Goal: Task Accomplishment & Management: Complete application form

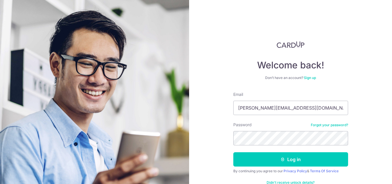
type input "[PERSON_NAME][EMAIL_ADDRESS][DOMAIN_NAME]"
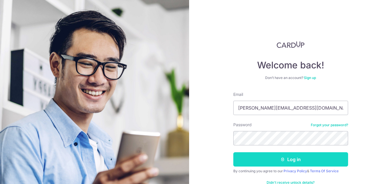
click at [300, 156] on button "Log in" at bounding box center [290, 160] width 115 height 14
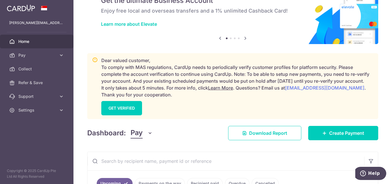
scroll to position [59, 0]
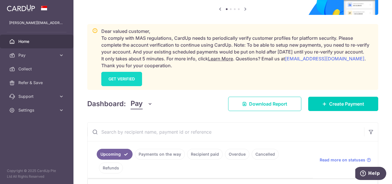
click at [124, 86] on link "GET VERIFIED" at bounding box center [121, 79] width 41 height 14
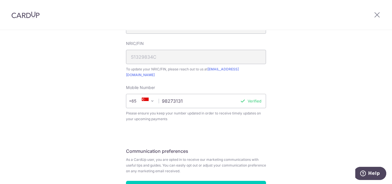
scroll to position [229, 0]
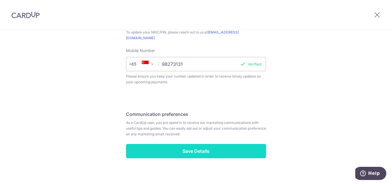
click at [201, 144] on input "Save Details" at bounding box center [196, 151] width 140 height 14
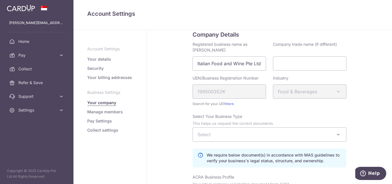
scroll to position [29, 0]
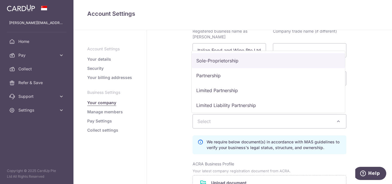
click at [340, 121] on span at bounding box center [338, 121] width 7 height 7
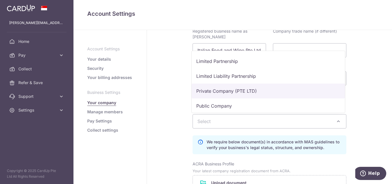
select select "Private Company (PTE LTD)"
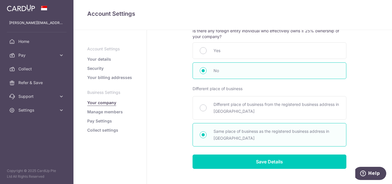
scroll to position [319, 0]
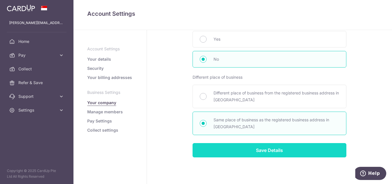
click at [271, 148] on input "Save Details" at bounding box center [270, 150] width 154 height 14
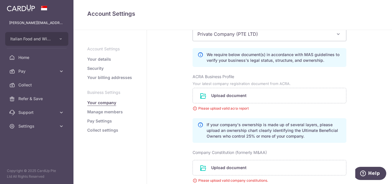
scroll to position [163, 0]
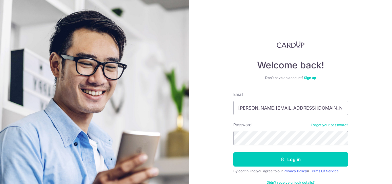
type input "[PERSON_NAME][EMAIL_ADDRESS][DOMAIN_NAME]"
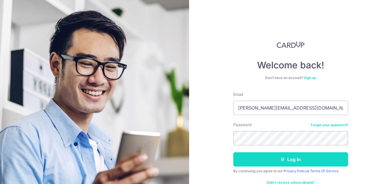
click at [282, 154] on button "Log in" at bounding box center [290, 160] width 115 height 14
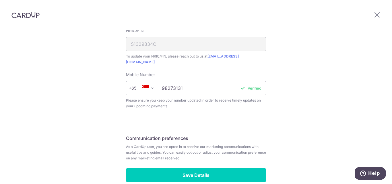
scroll to position [229, 0]
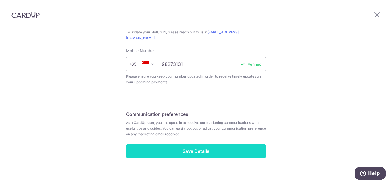
click at [205, 147] on input "Save Details" at bounding box center [196, 151] width 140 height 14
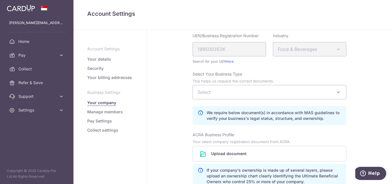
scroll to position [88, 0]
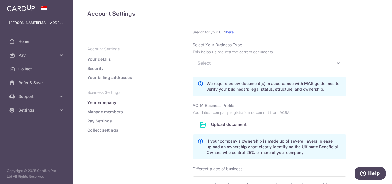
click at [212, 126] on input "file" at bounding box center [269, 124] width 153 height 15
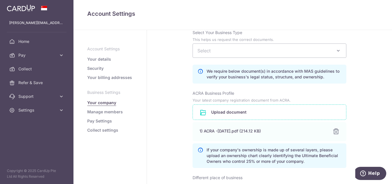
scroll to position [84, 0]
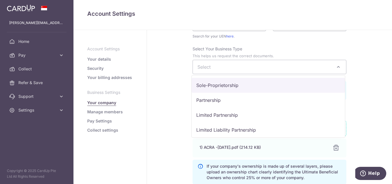
click at [335, 67] on span at bounding box center [338, 67] width 7 height 7
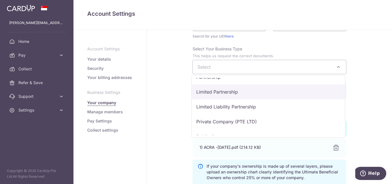
scroll to position [47, 0]
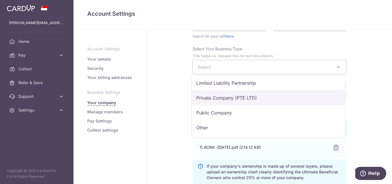
select select "Private Company (PTE LTD)"
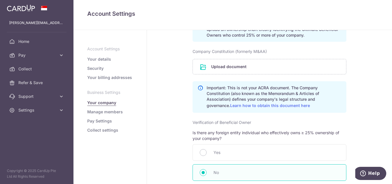
scroll to position [230, 0]
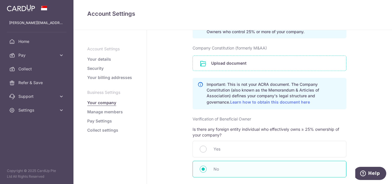
click at [220, 65] on input "file" at bounding box center [269, 63] width 153 height 15
click at [217, 62] on input "file" at bounding box center [269, 63] width 153 height 15
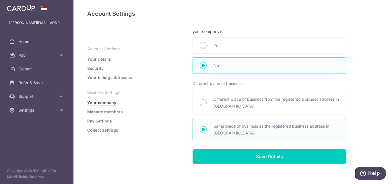
scroll to position [362, 0]
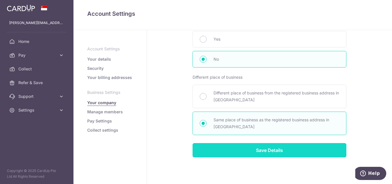
click at [284, 152] on input "Save Details" at bounding box center [270, 150] width 154 height 14
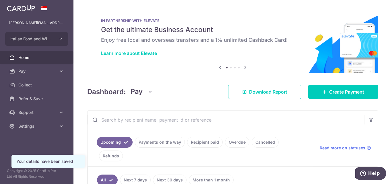
scroll to position [98, 0]
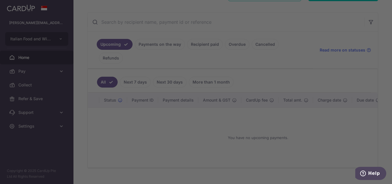
click at [329, 136] on div at bounding box center [198, 93] width 396 height 186
